Goal: Task Accomplishment & Management: Manage account settings

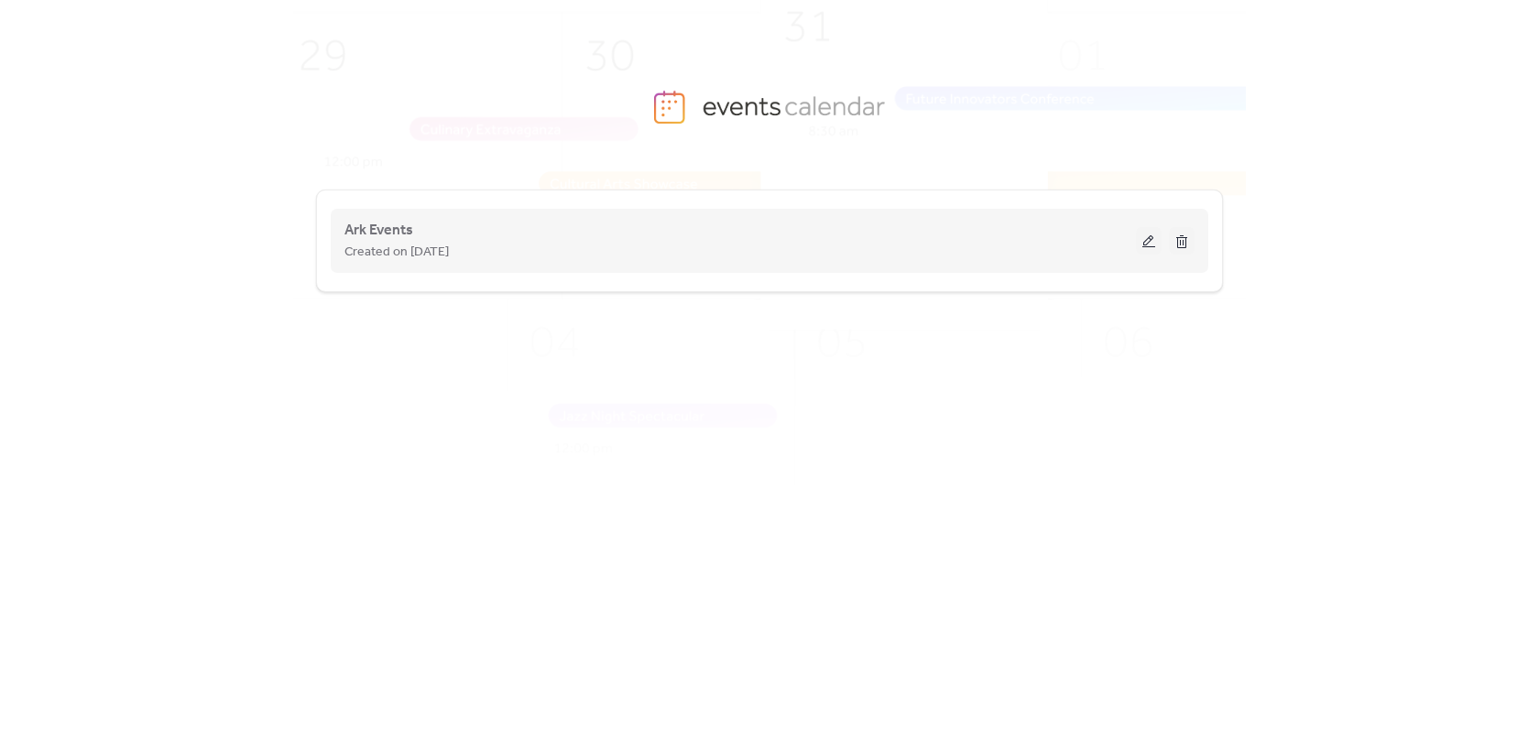
click at [583, 228] on div "Ark Events Created on [DATE]" at bounding box center [739, 241] width 791 height 44
click at [369, 236] on span "Ark Events" at bounding box center [378, 231] width 69 height 22
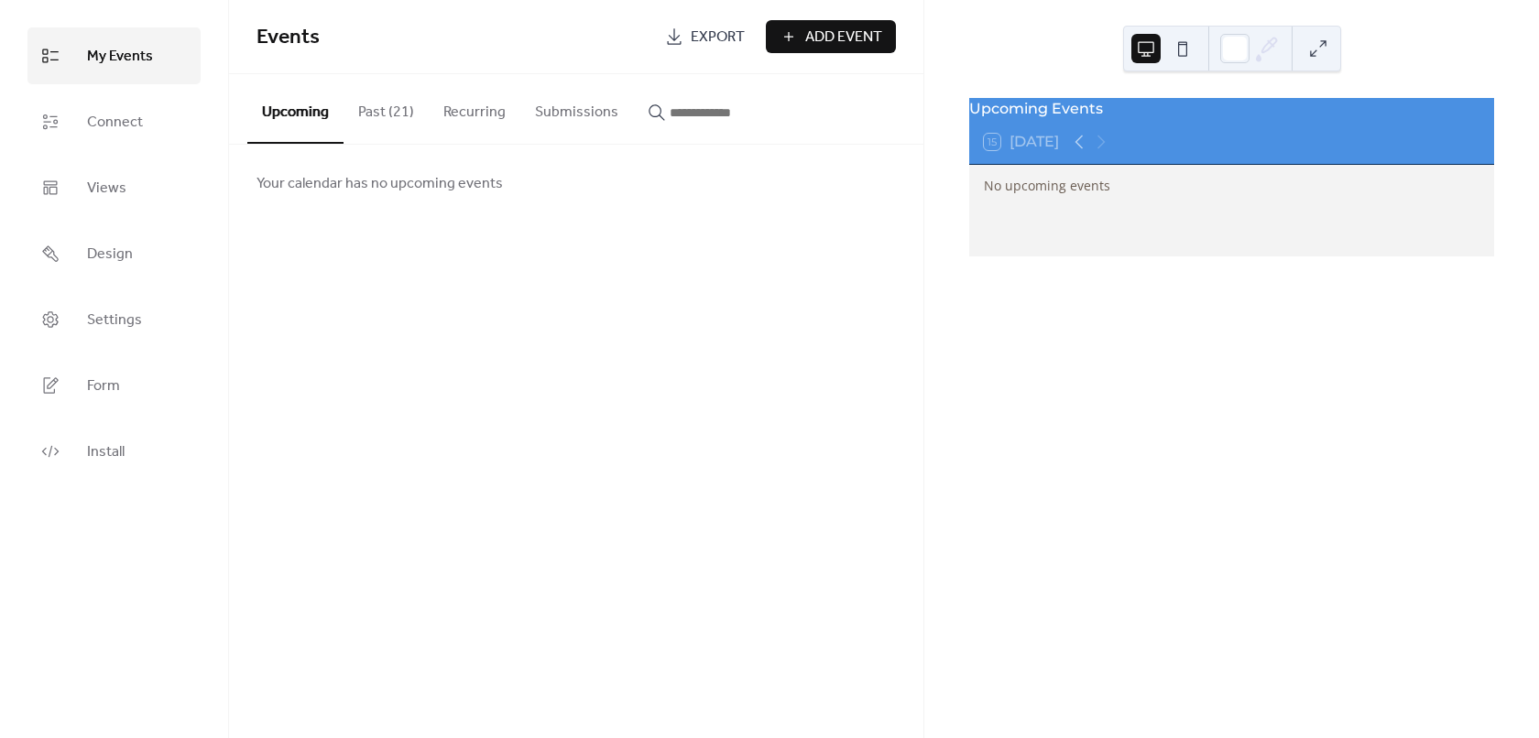
click at [363, 308] on div "Events Export Add Event Upcoming Past (21) Recurring Submissions Your calendar …" at bounding box center [576, 369] width 694 height 738
click at [376, 311] on div "Events Export Add Event Upcoming Past (21) Recurring Submissions Your calendar …" at bounding box center [576, 369] width 694 height 738
click at [108, 318] on span "Settings" at bounding box center [114, 320] width 55 height 29
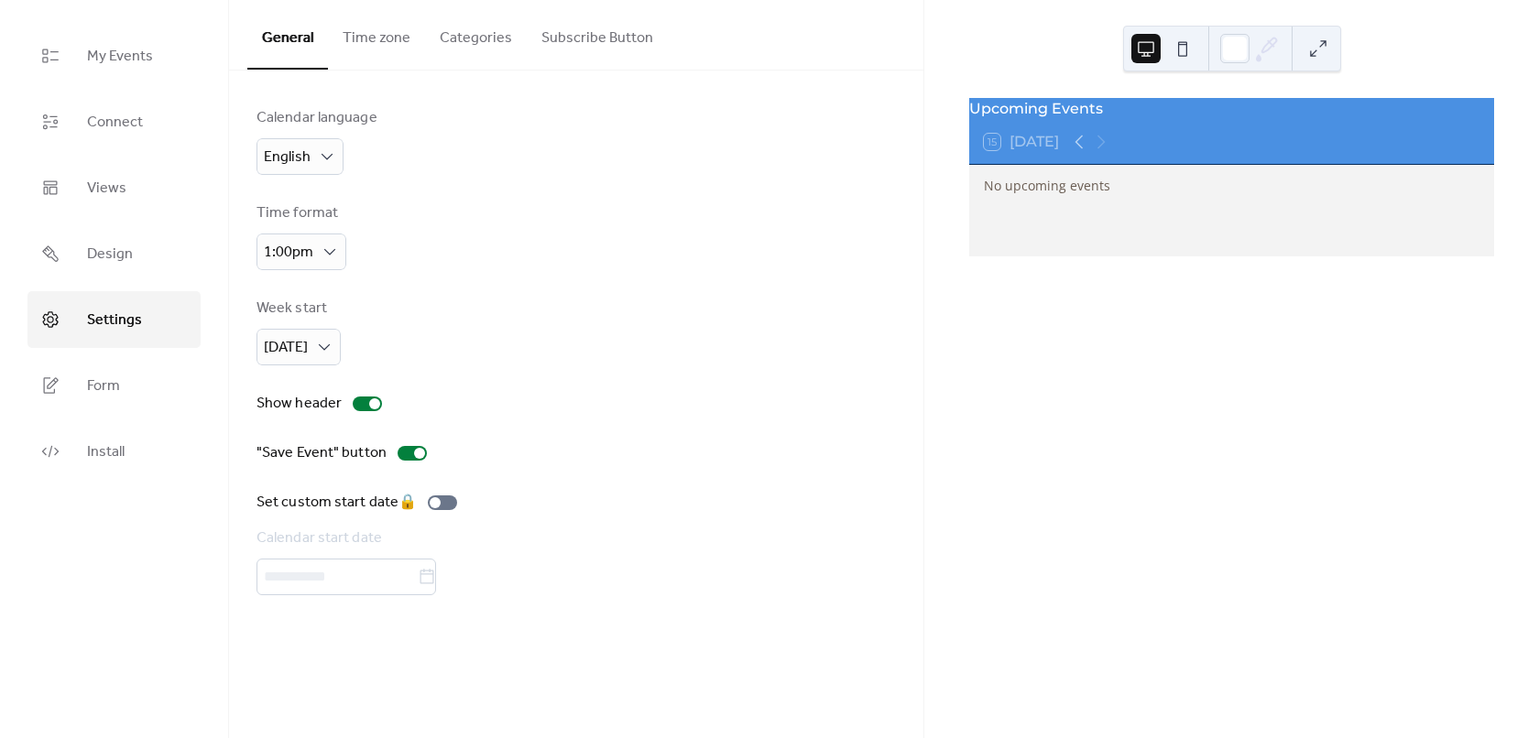
click at [589, 40] on button "Subscribe Button" at bounding box center [597, 34] width 141 height 68
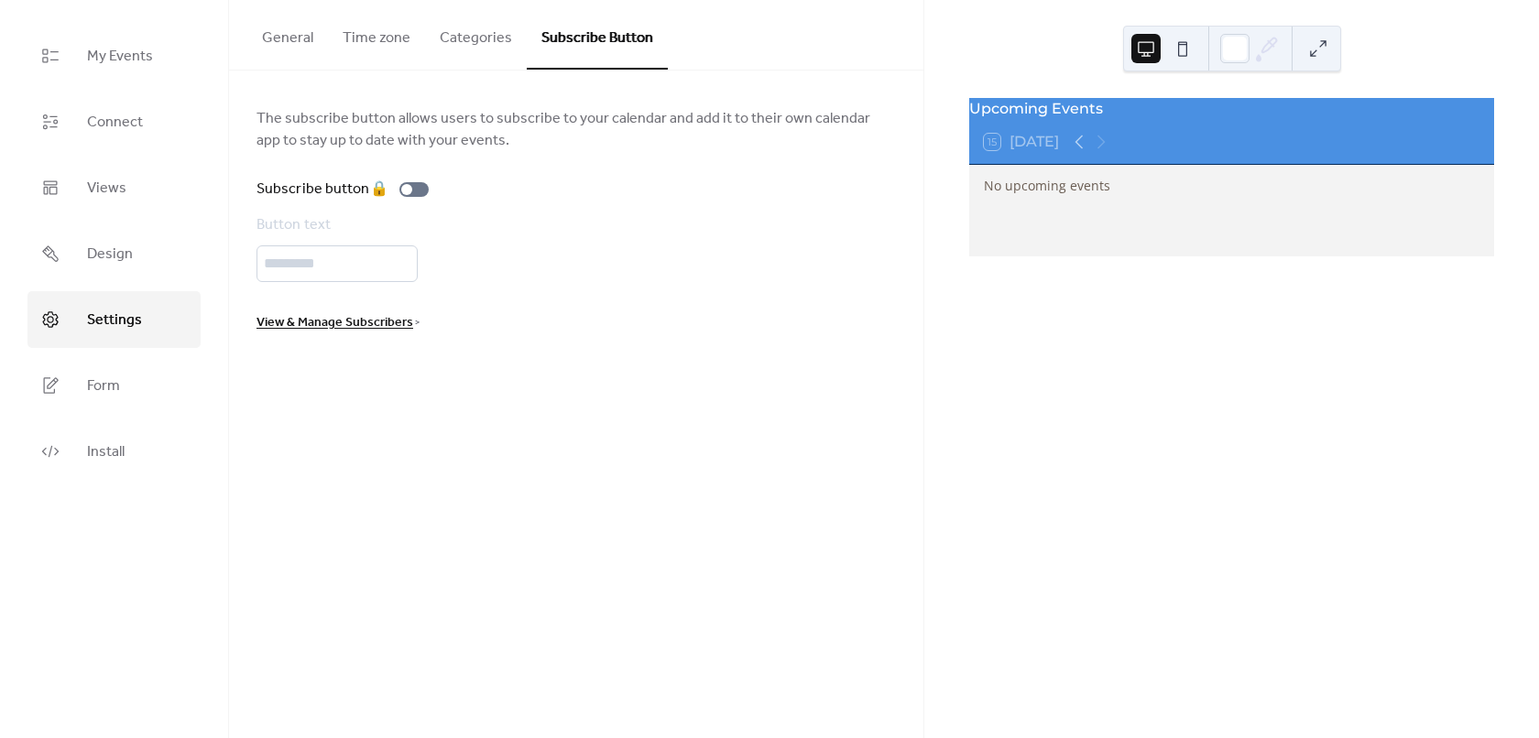
click at [478, 33] on button "Categories" at bounding box center [476, 34] width 102 height 68
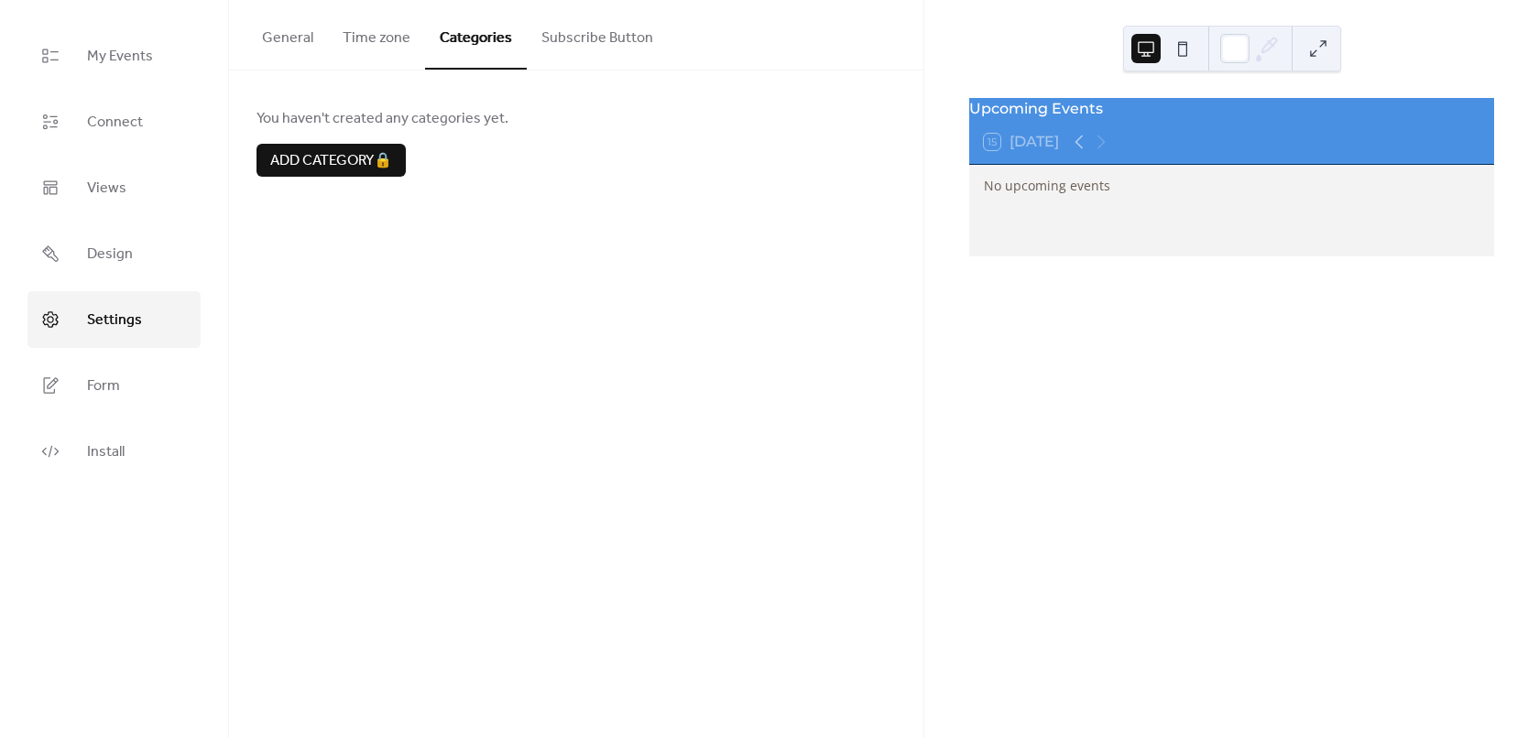
click at [603, 29] on button "Subscribe Button" at bounding box center [597, 34] width 141 height 68
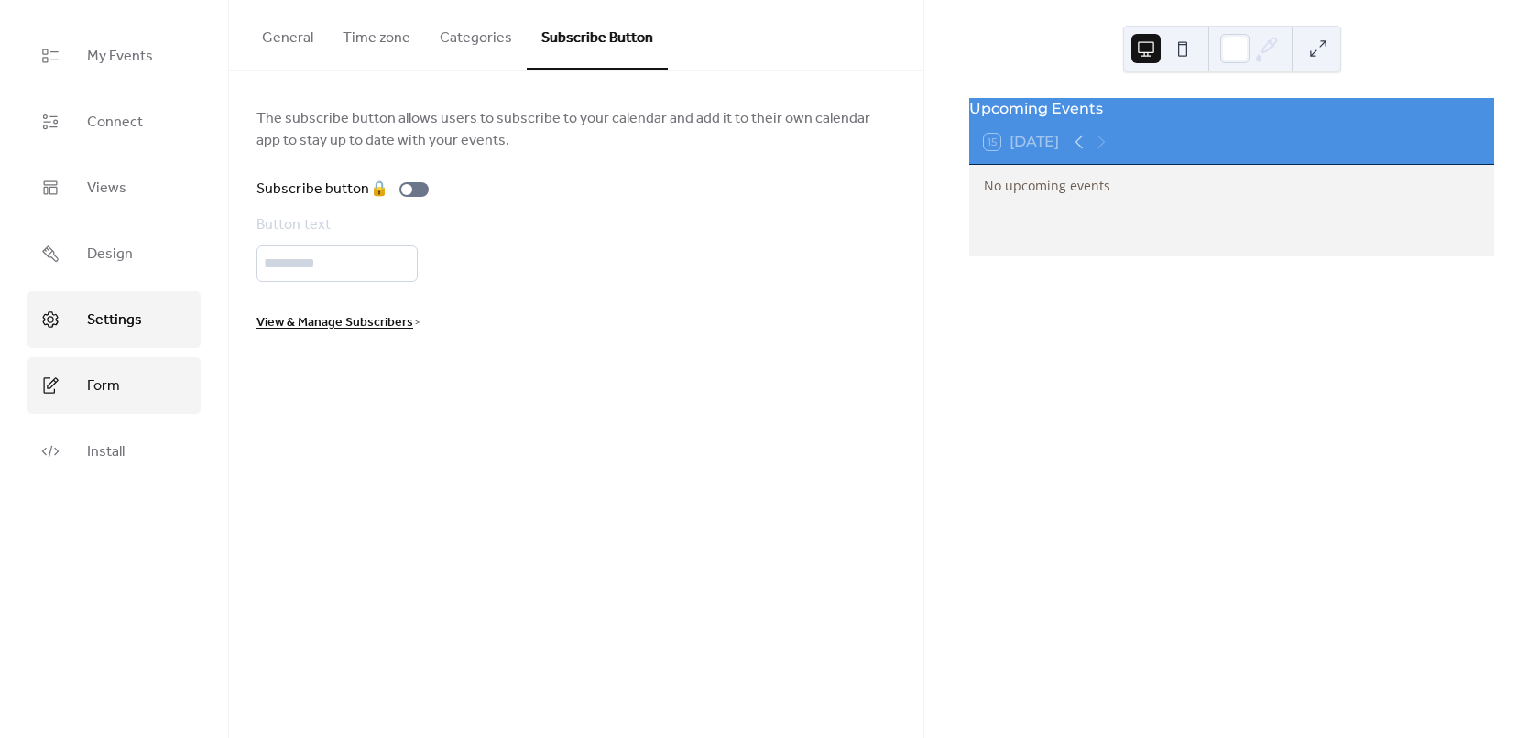
click at [109, 382] on span "Form" at bounding box center [103, 386] width 33 height 29
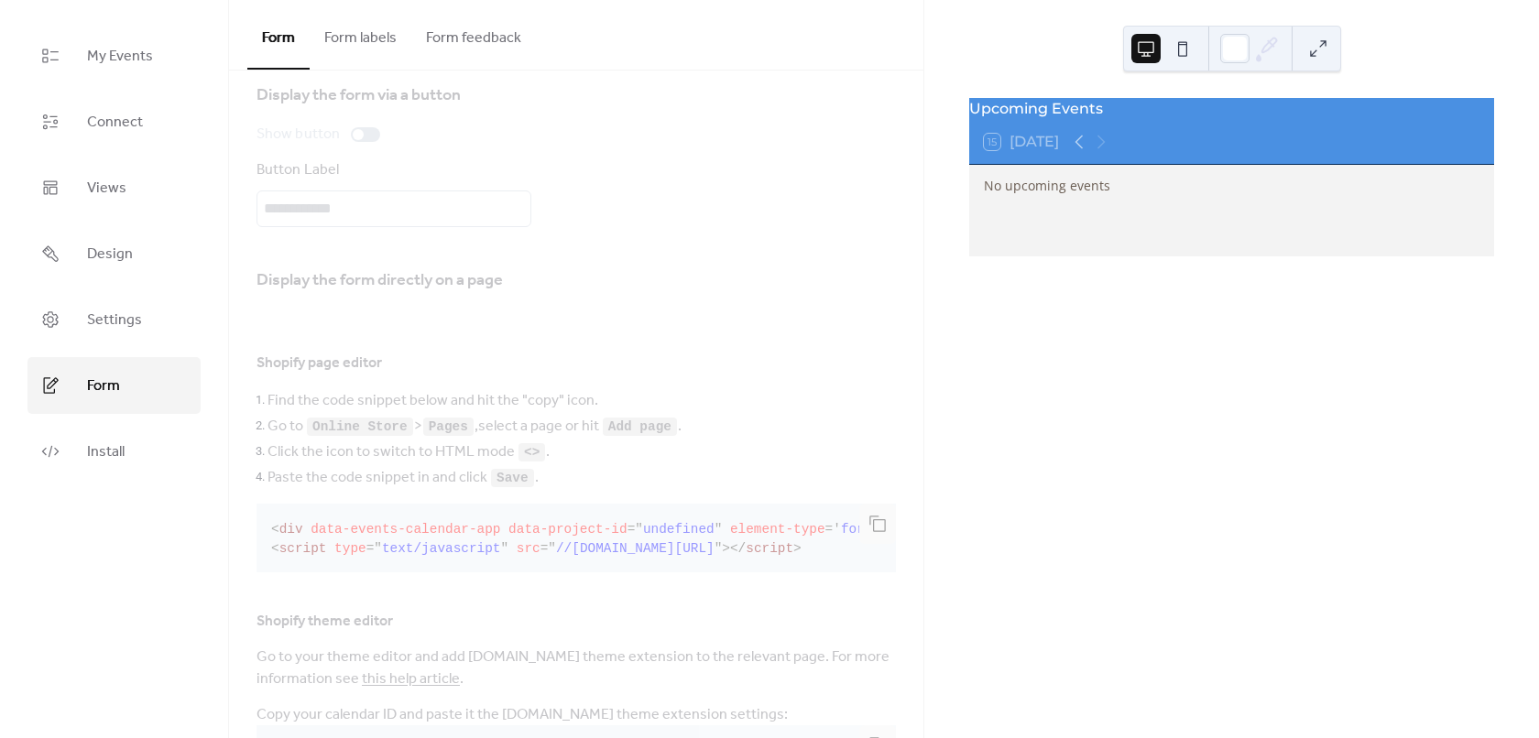
scroll to position [183, 0]
click at [123, 195] on span "Views" at bounding box center [106, 188] width 39 height 29
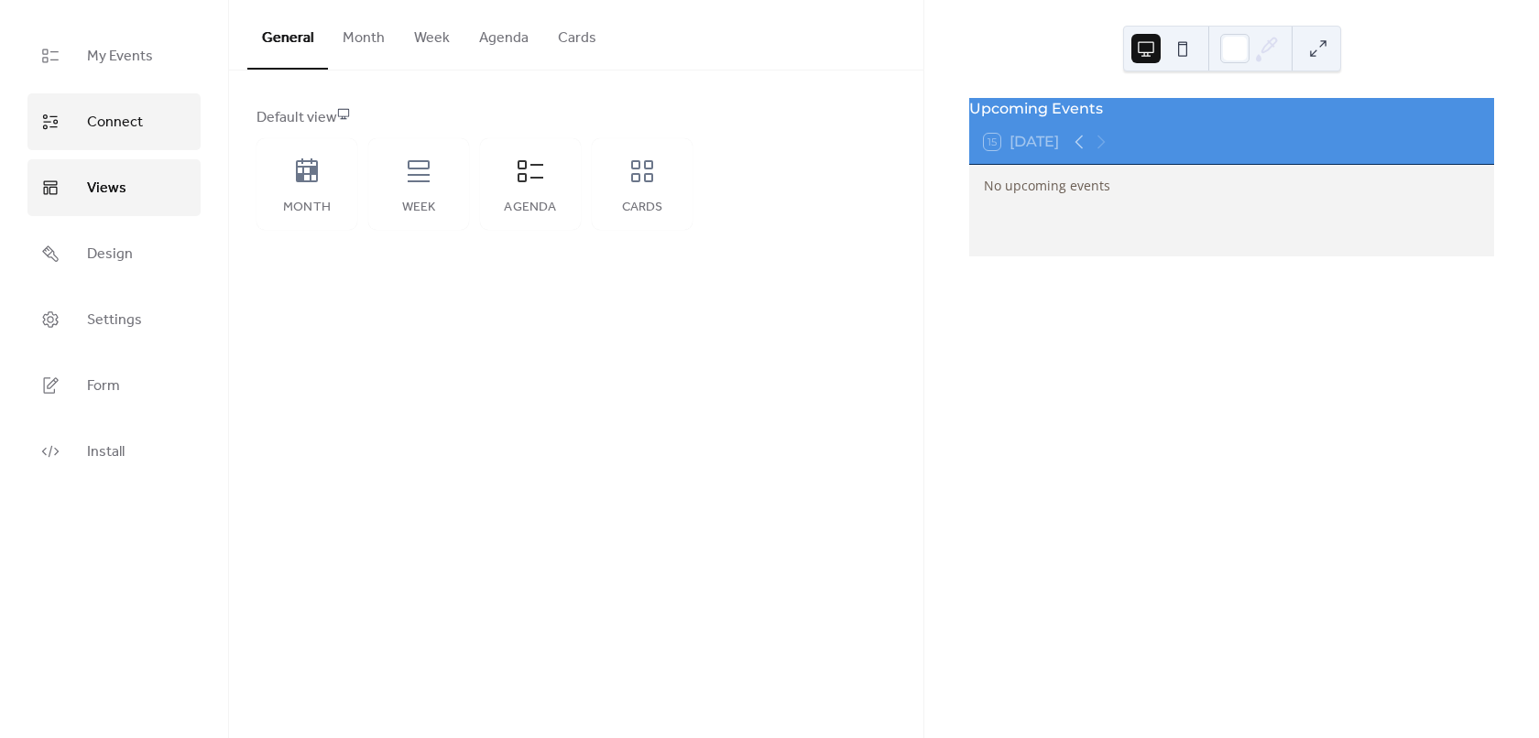
click at [125, 118] on span "Connect" at bounding box center [115, 122] width 56 height 29
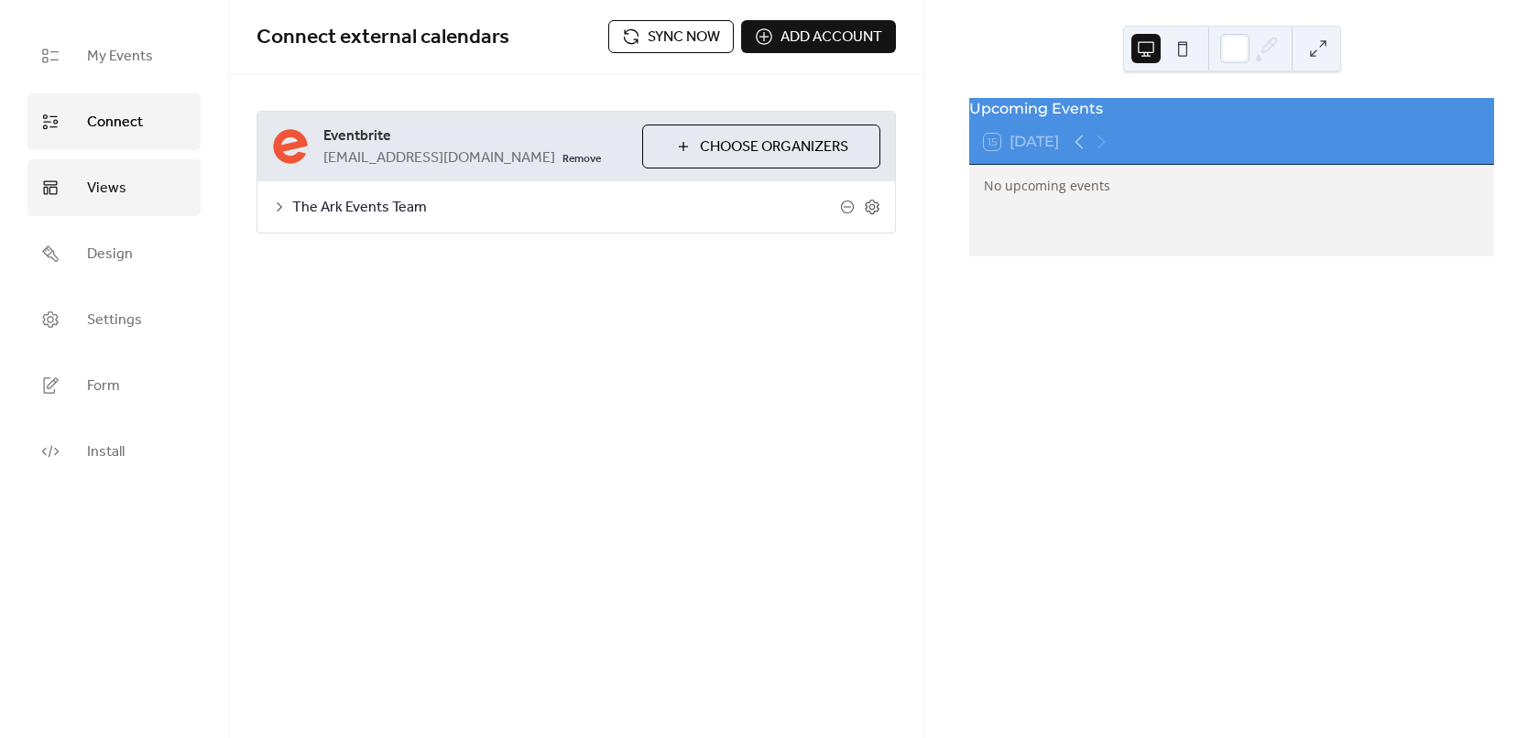
click at [126, 183] on link "Views" at bounding box center [113, 187] width 173 height 57
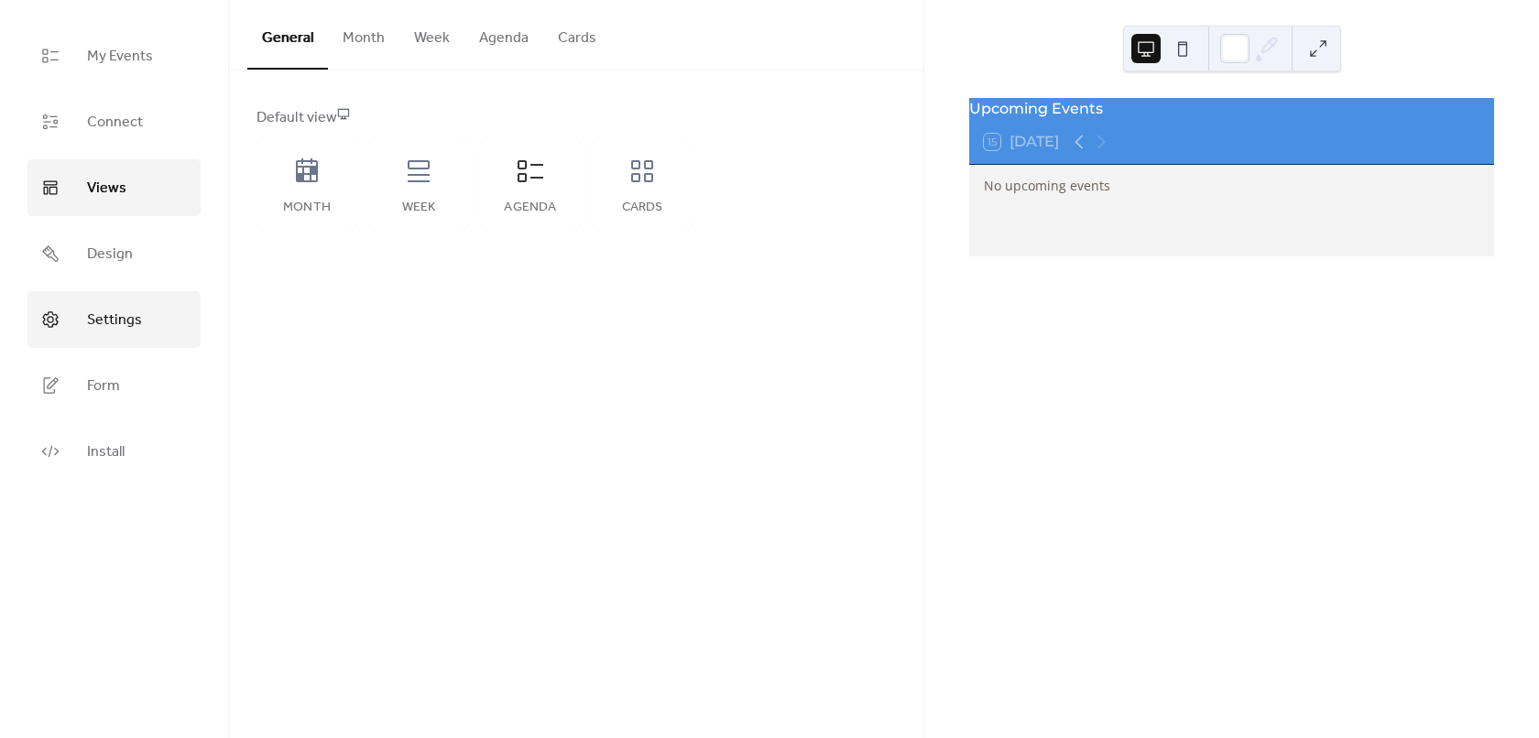
click at [106, 315] on span "Settings" at bounding box center [114, 320] width 55 height 29
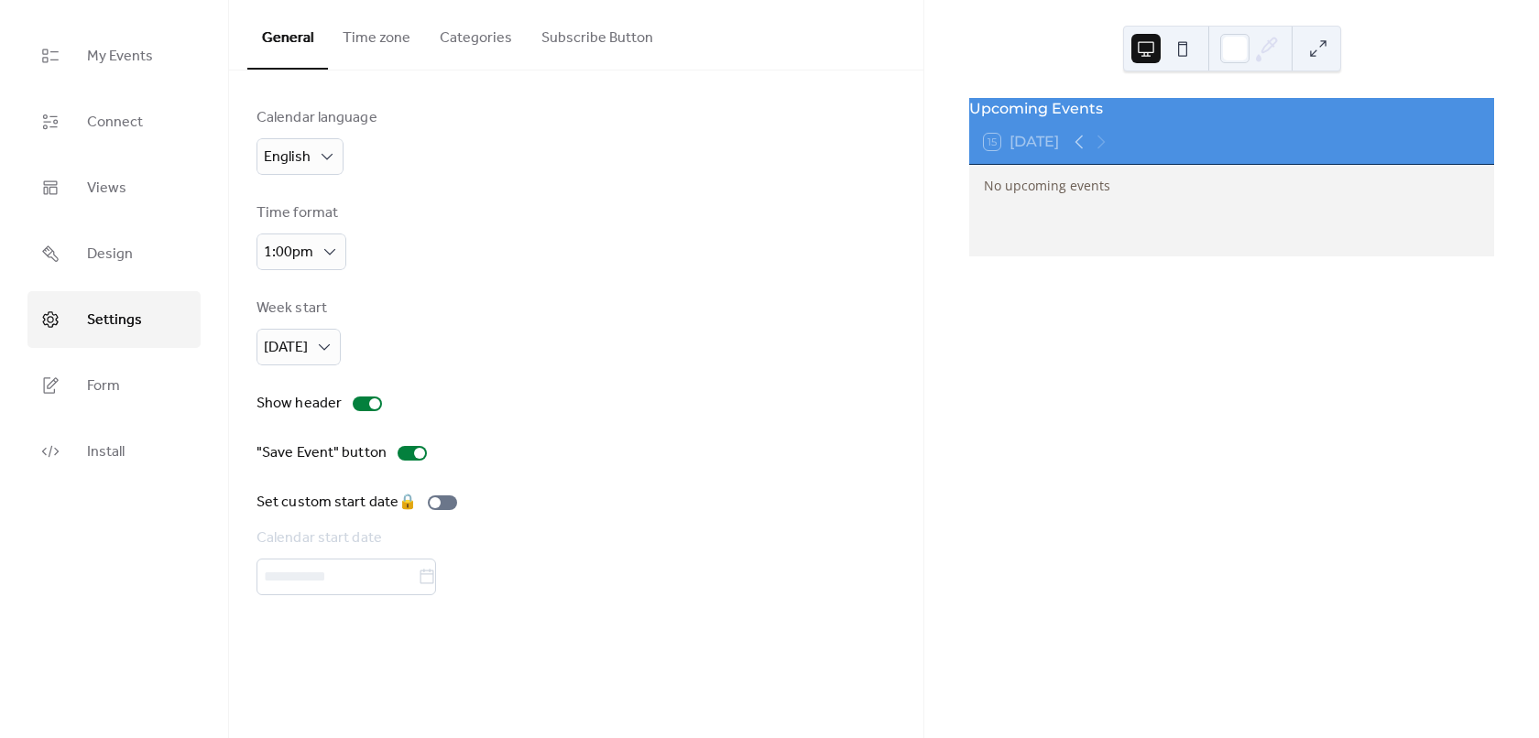
click at [477, 49] on button "Categories" at bounding box center [476, 34] width 102 height 68
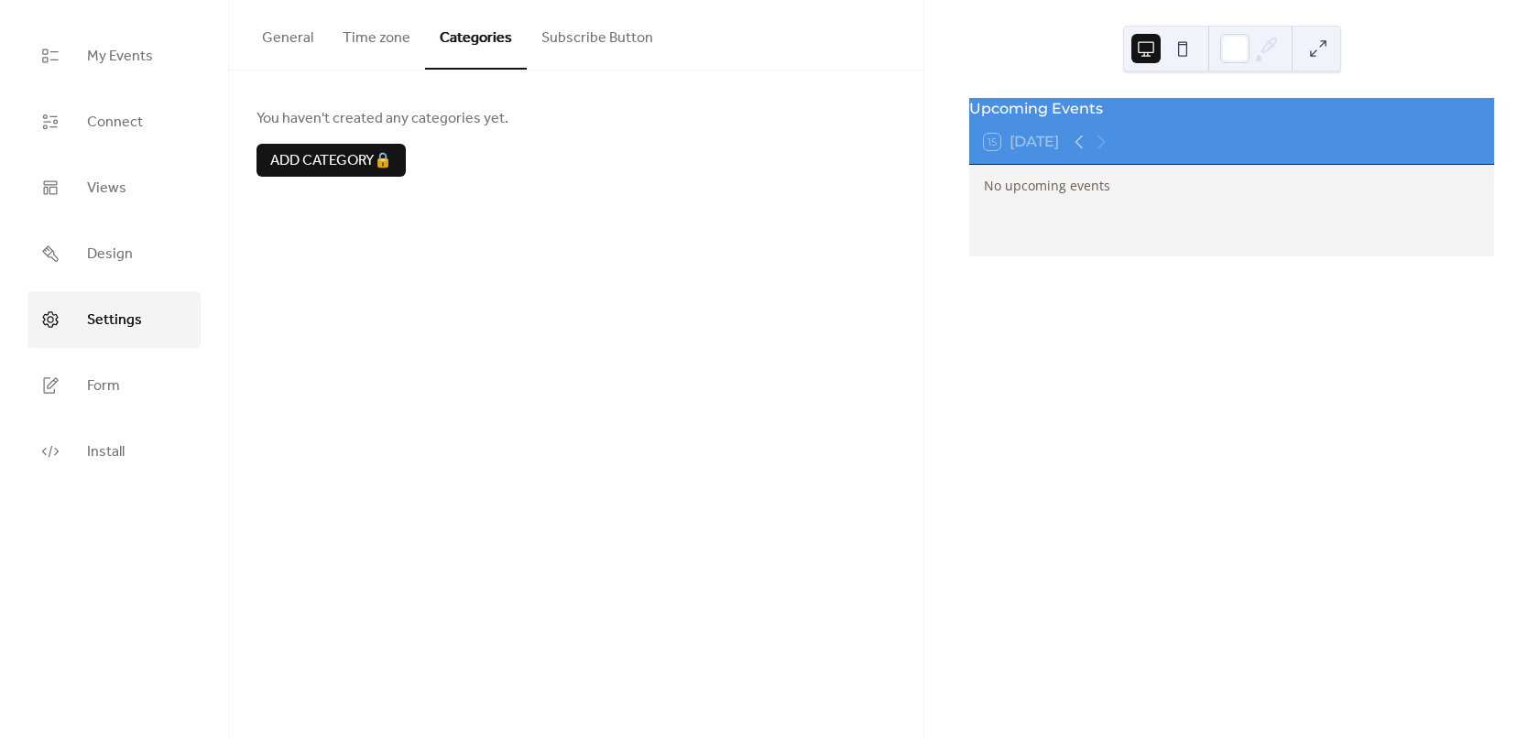
click at [551, 44] on button "Subscribe Button" at bounding box center [597, 34] width 141 height 68
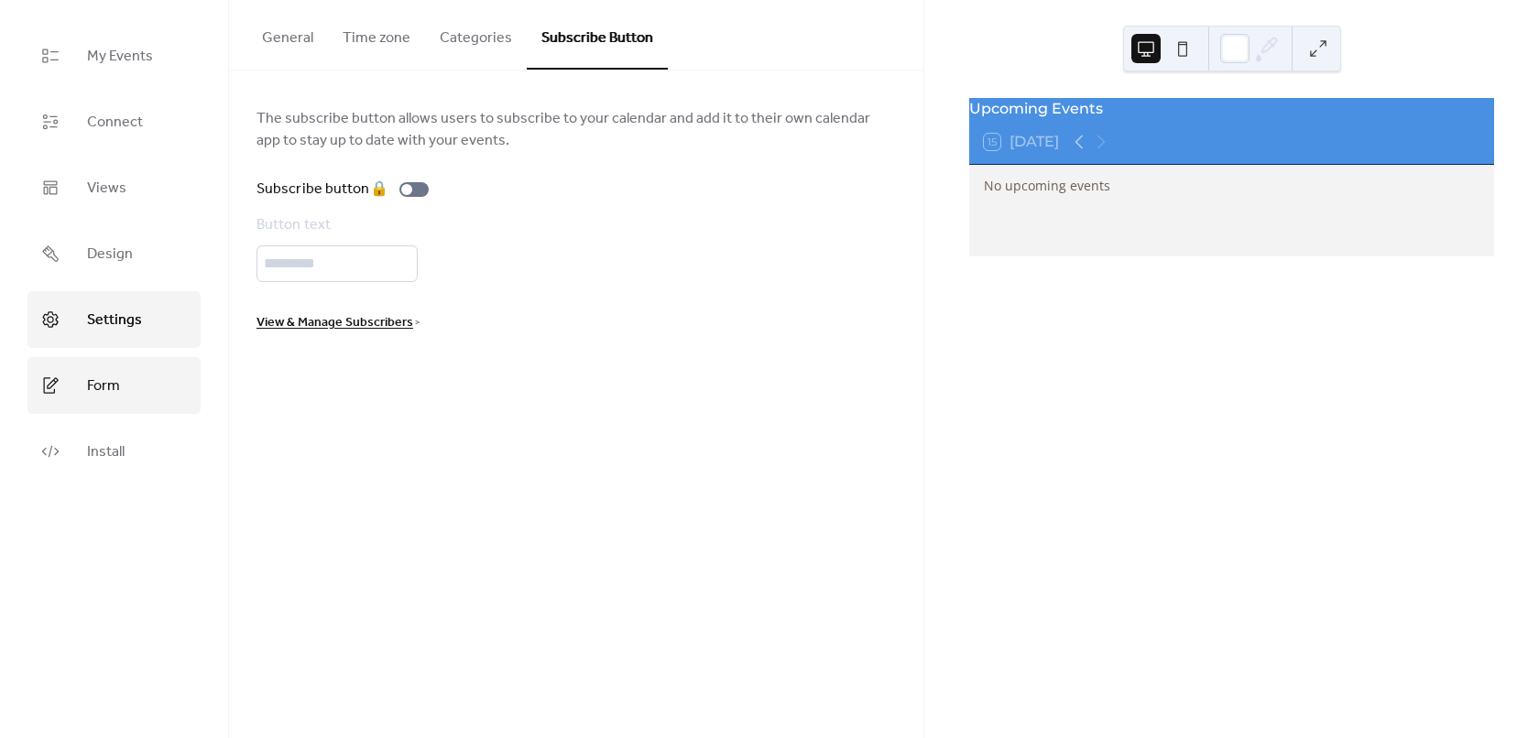
click at [114, 393] on span "Form" at bounding box center [103, 386] width 33 height 29
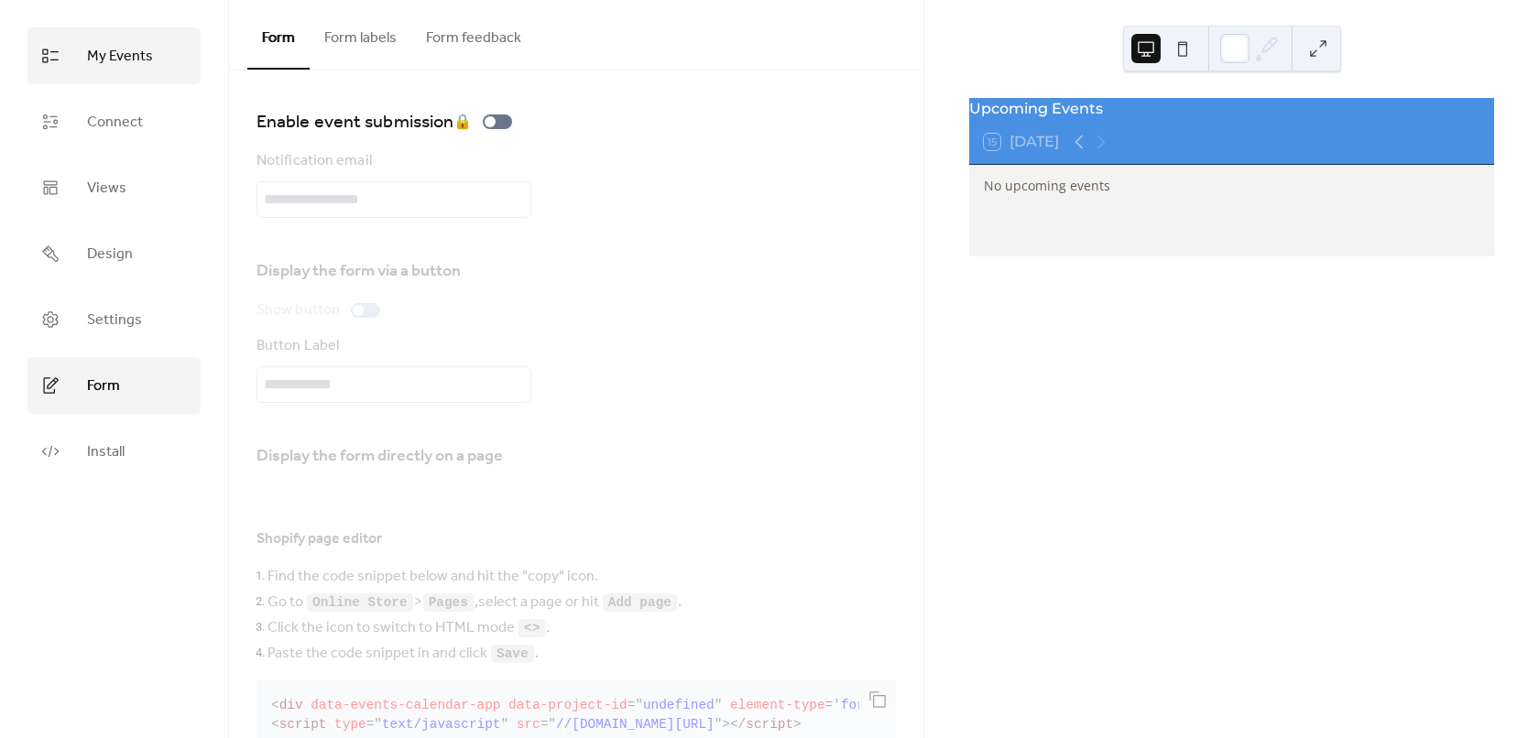
click at [91, 67] on span "My Events" at bounding box center [120, 56] width 66 height 29
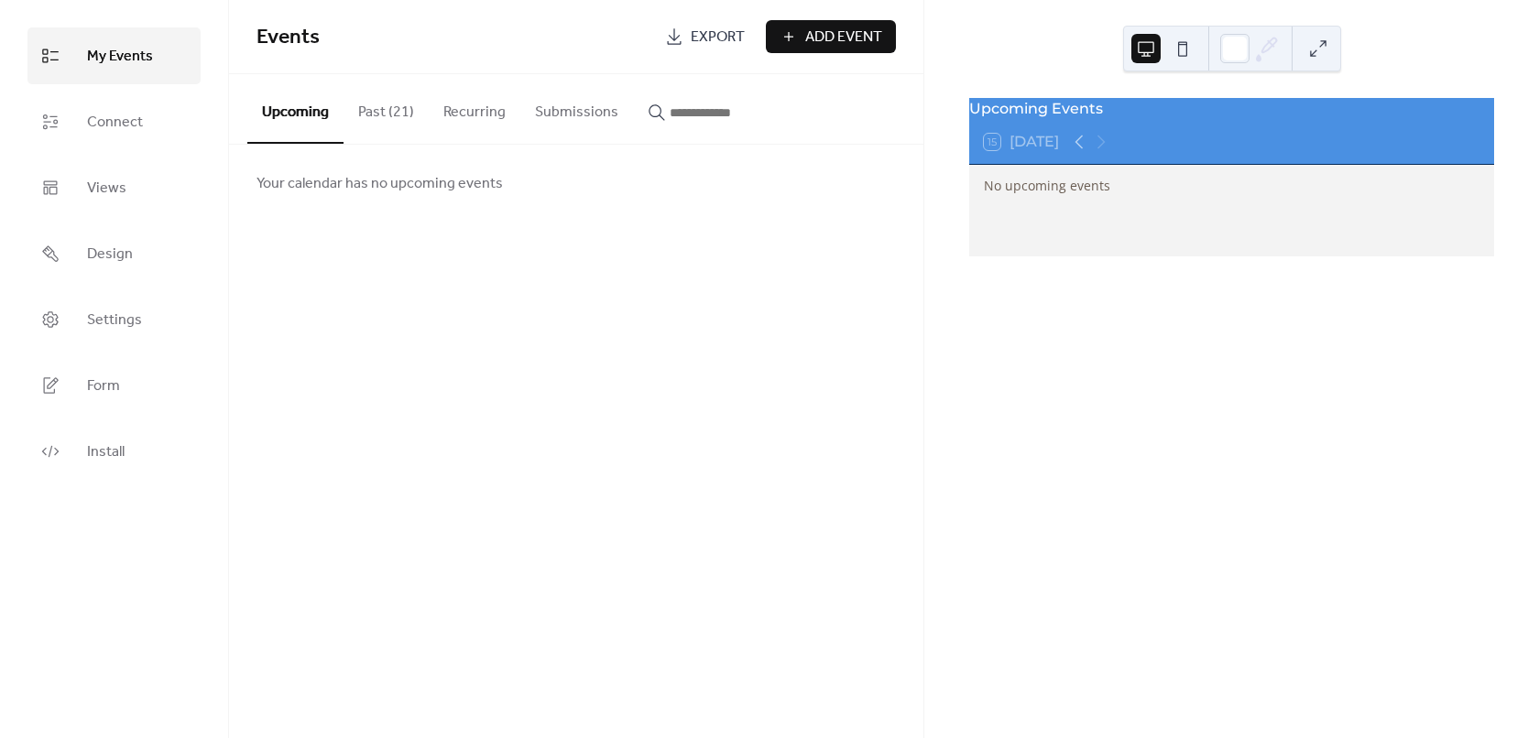
click at [833, 44] on span "Add Event" at bounding box center [843, 38] width 77 height 22
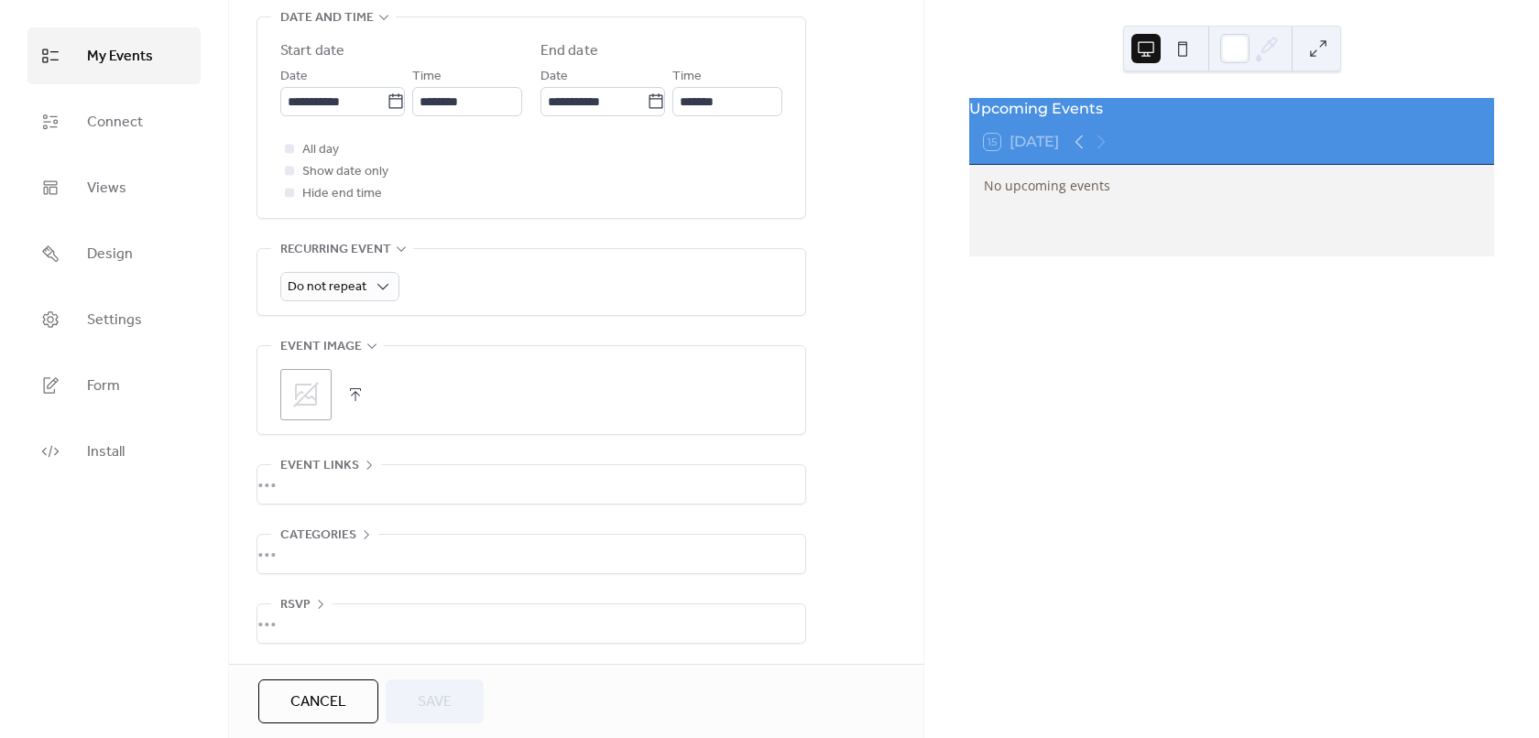
scroll to position [622, 0]
click at [388, 478] on div "•••" at bounding box center [531, 484] width 548 height 38
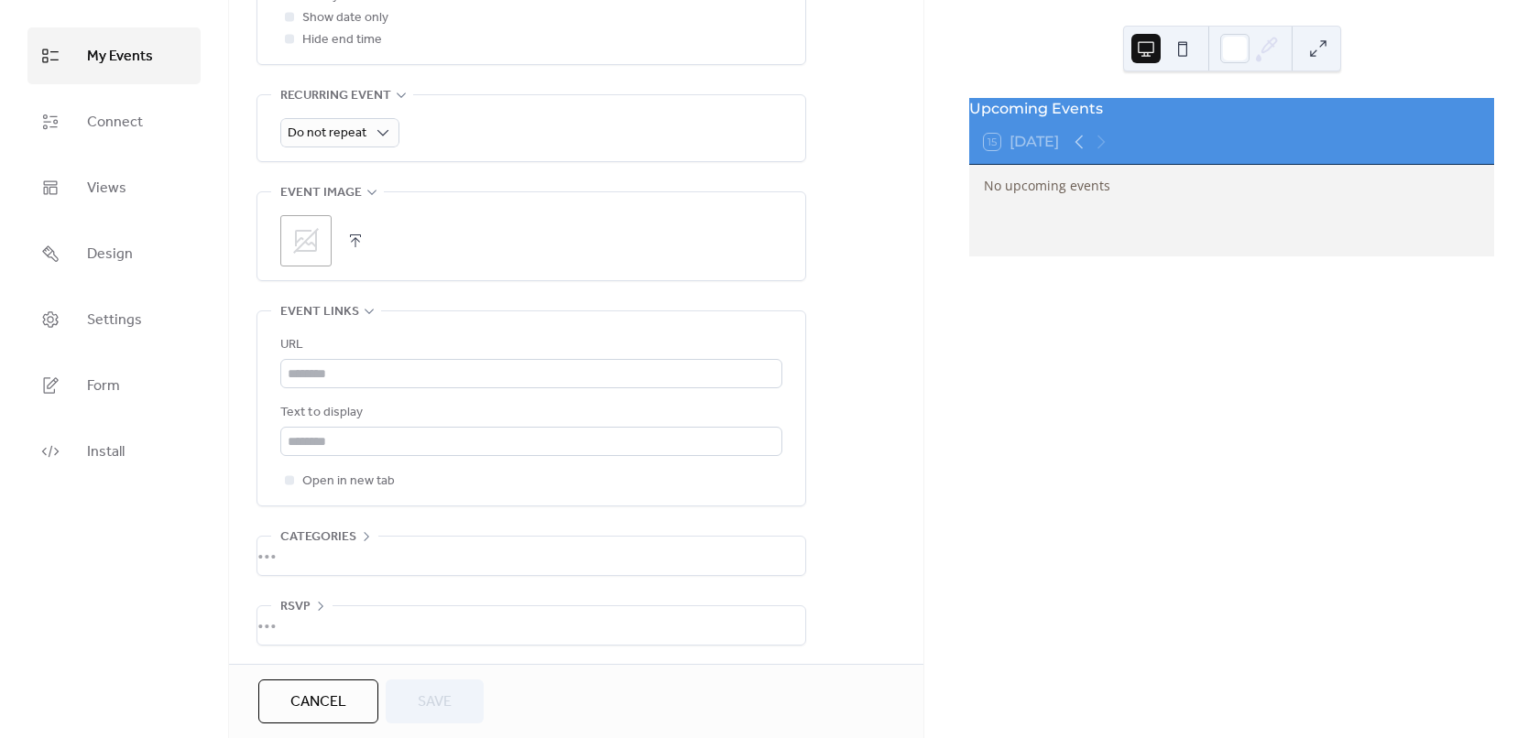
scroll to position [777, 0]
click at [364, 310] on div "•••" at bounding box center [531, 311] width 548 height 2
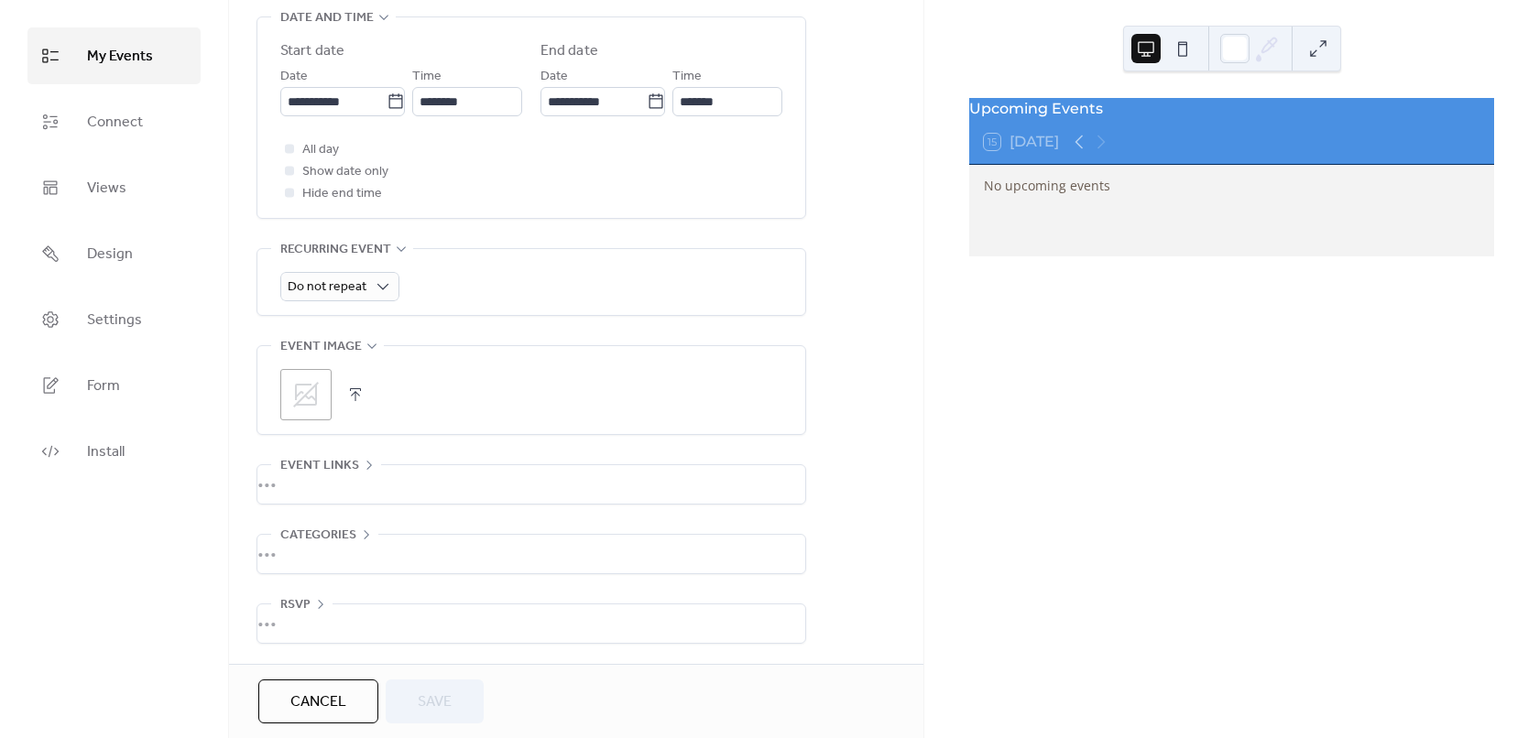
scroll to position [622, 0]
click at [327, 710] on span "Cancel" at bounding box center [318, 702] width 56 height 22
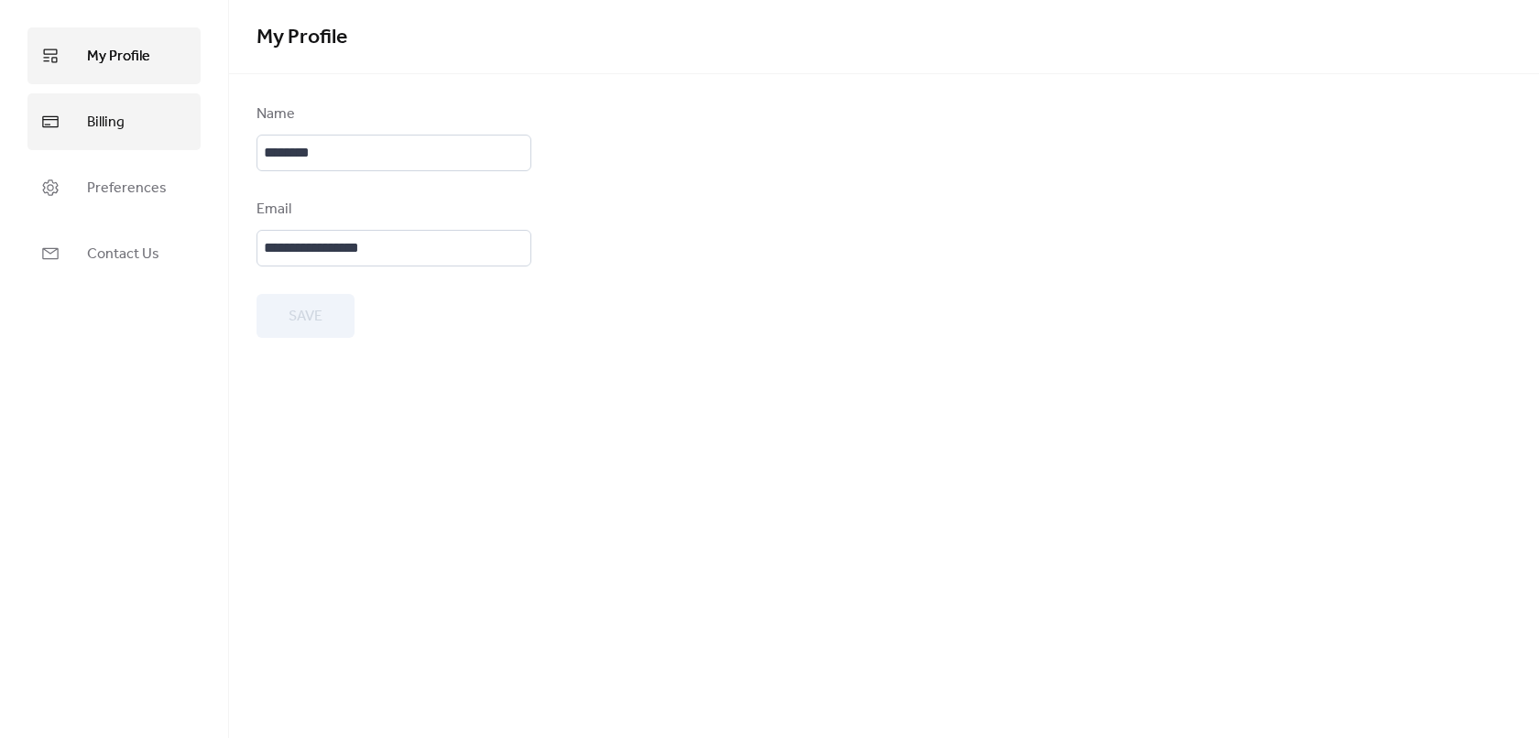
click at [111, 117] on span "Billing" at bounding box center [106, 122] width 38 height 29
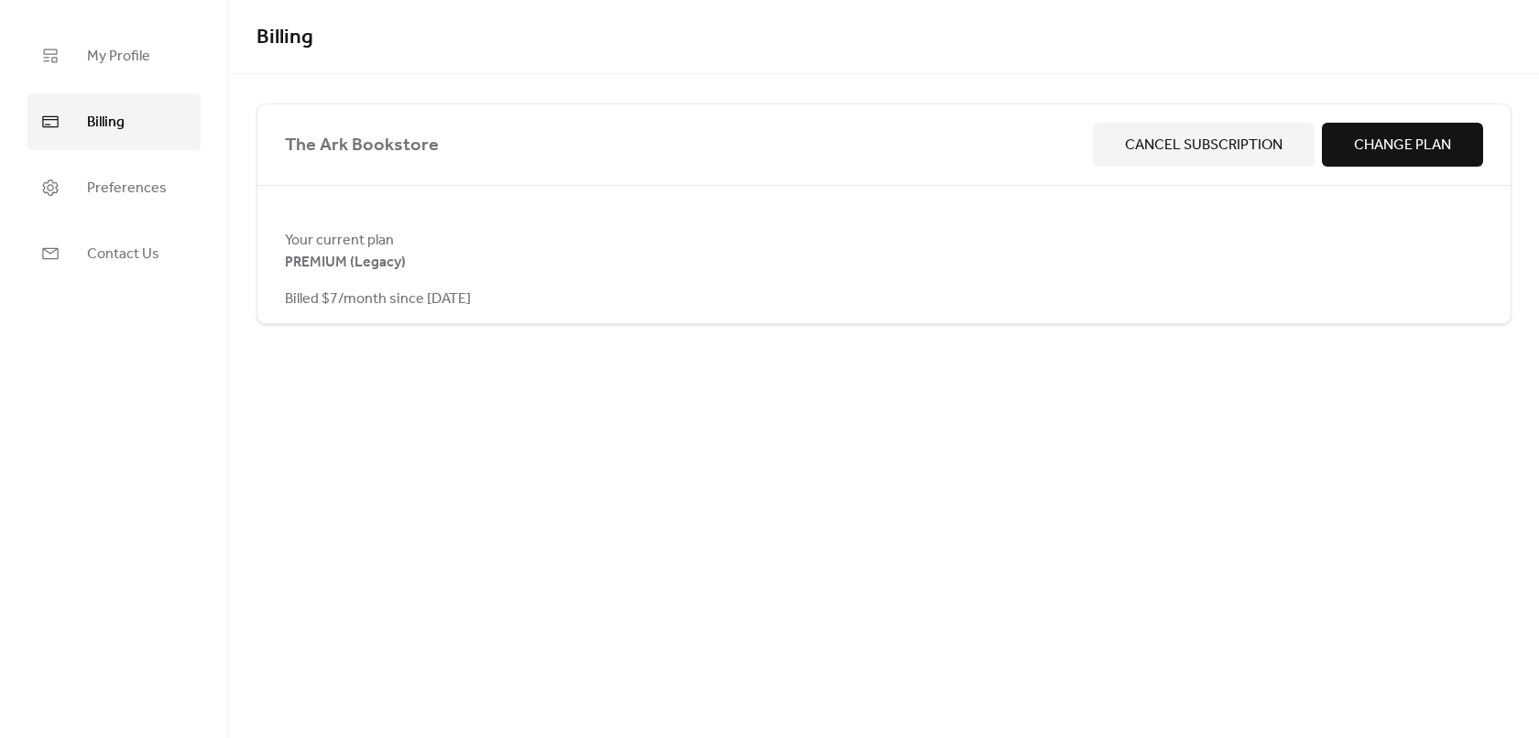
click at [720, 246] on span "Your current plan" at bounding box center [884, 241] width 1198 height 22
click at [1409, 144] on span "Change Plan" at bounding box center [1402, 146] width 97 height 22
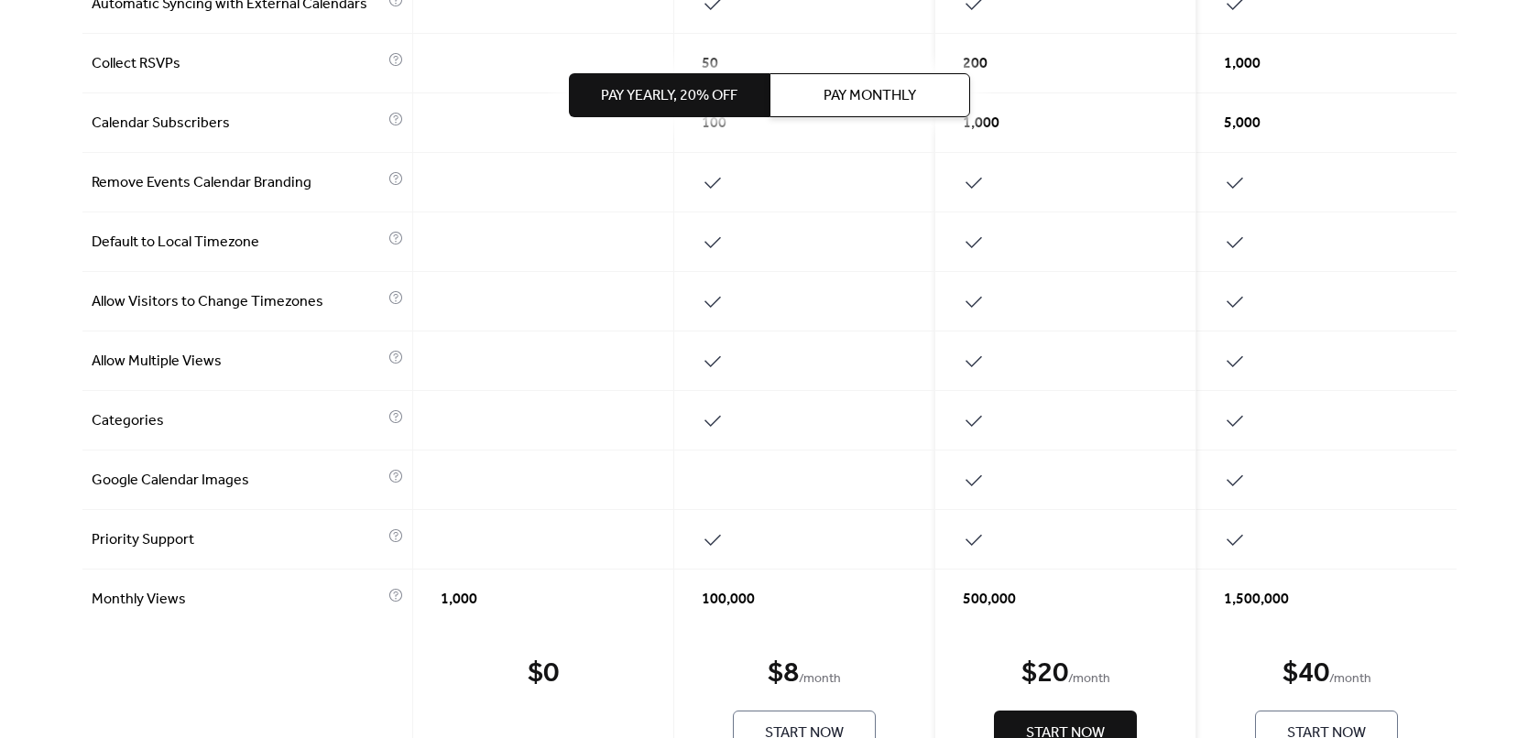
scroll to position [813, 0]
